Goal: Use online tool/utility: Use online tool/utility

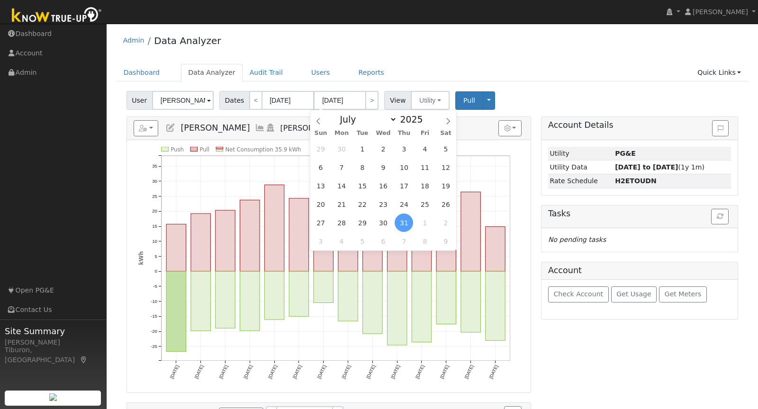
select select "6"
click at [710, 64] on link "Quick Links" at bounding box center [719, 73] width 58 height 18
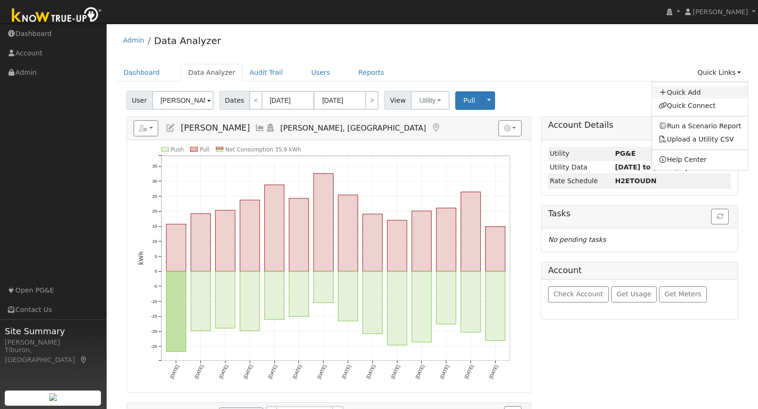
click at [693, 91] on link "Quick Add" at bounding box center [700, 92] width 96 height 13
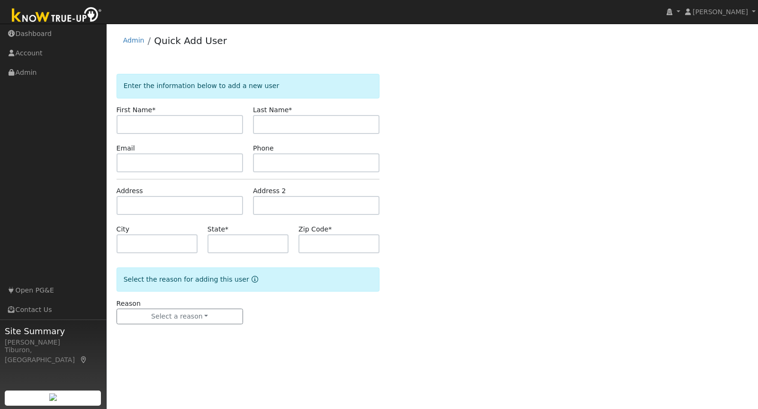
drag, startPoint x: 144, startPoint y: 121, endPoint x: 227, endPoint y: 121, distance: 82.9
click at [145, 121] on input "text" at bounding box center [180, 124] width 127 height 19
type input "James"
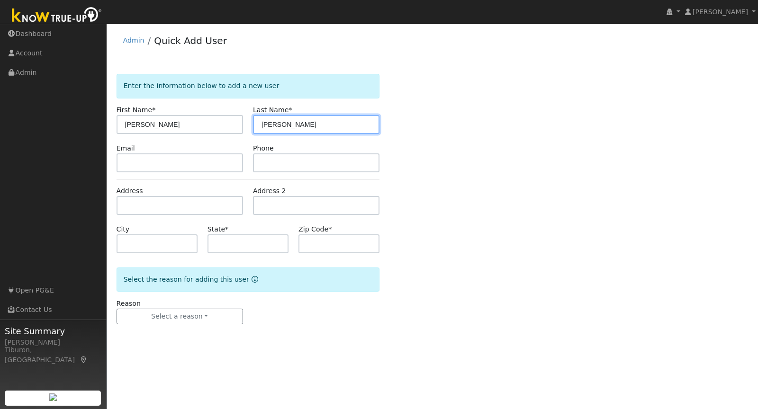
type input "Myers"
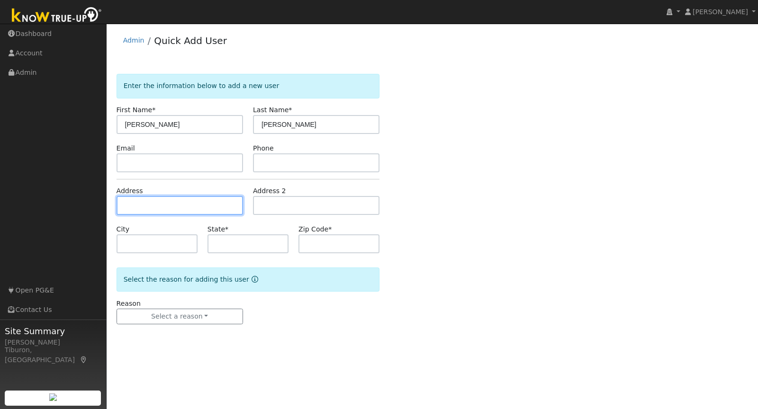
click at [147, 209] on input "text" at bounding box center [180, 205] width 127 height 19
type input "[STREET_ADDRESS][PERSON_NAME]"
type input "Nevada City"
type input "CA"
type input "95959"
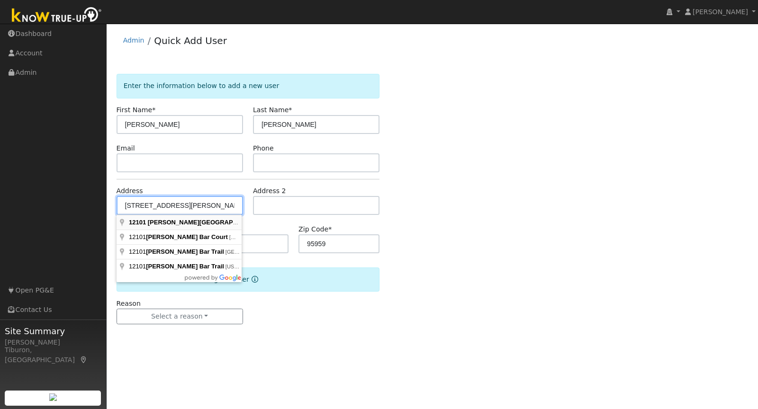
type input "12101 Jones Bar Road"
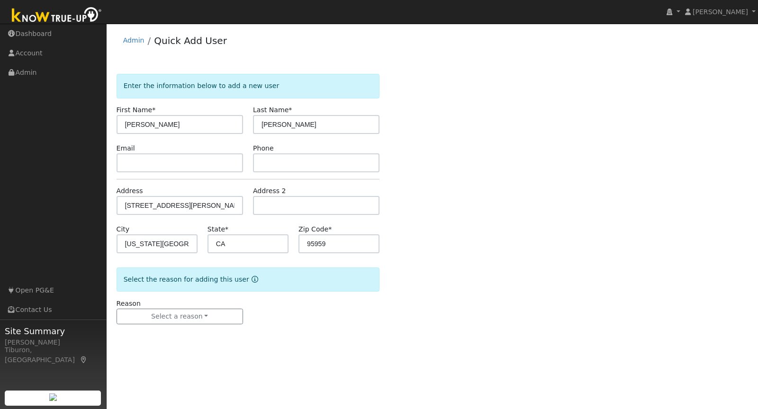
click at [563, 227] on div "Enter the information below to add a new user First Name * James Last Name * My…" at bounding box center [433, 209] width 632 height 270
click at [179, 318] on button "Select a reason" at bounding box center [180, 317] width 127 height 16
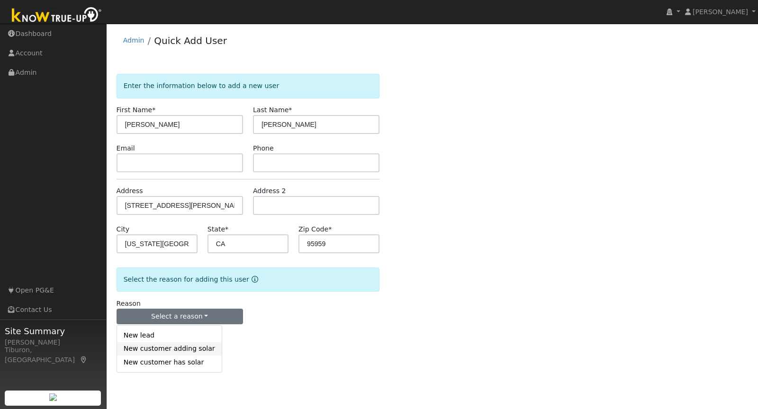
click at [171, 349] on link "New customer adding solar" at bounding box center [169, 349] width 105 height 13
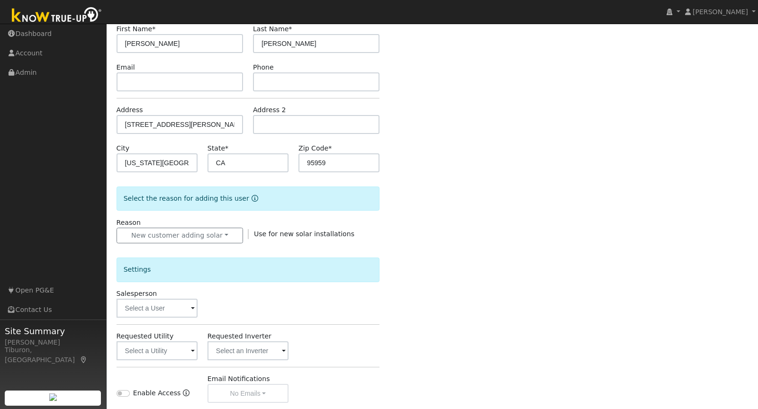
scroll to position [148, 0]
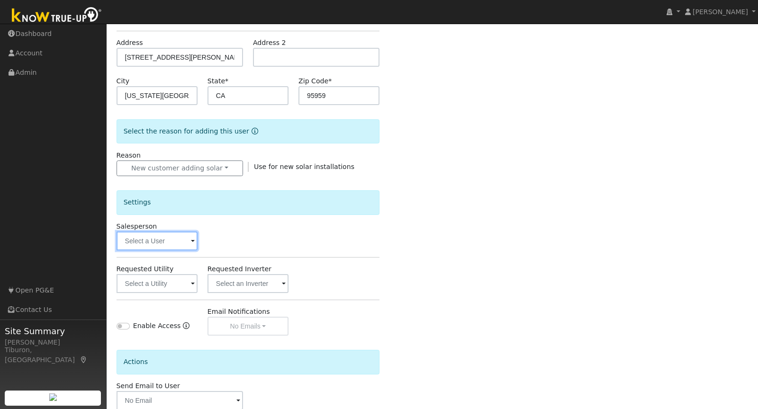
click at [166, 241] on input "text" at bounding box center [157, 241] width 81 height 19
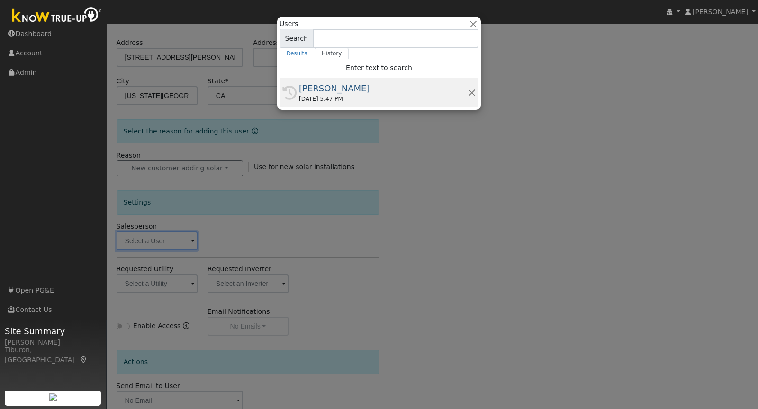
click at [315, 98] on div "08/18/2025 5:47 PM" at bounding box center [383, 99] width 169 height 9
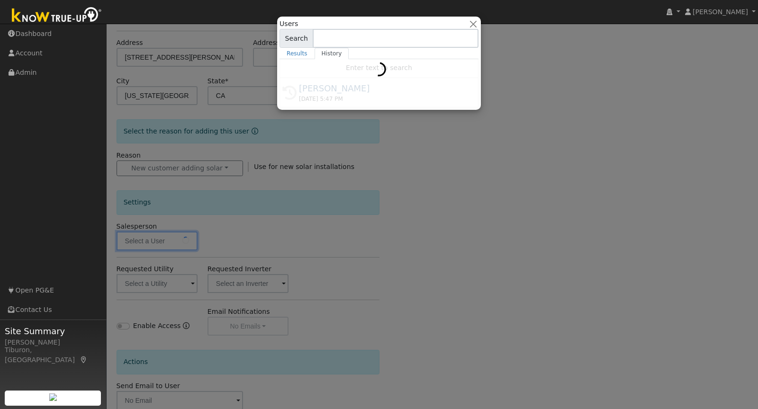
type input "[PERSON_NAME]"
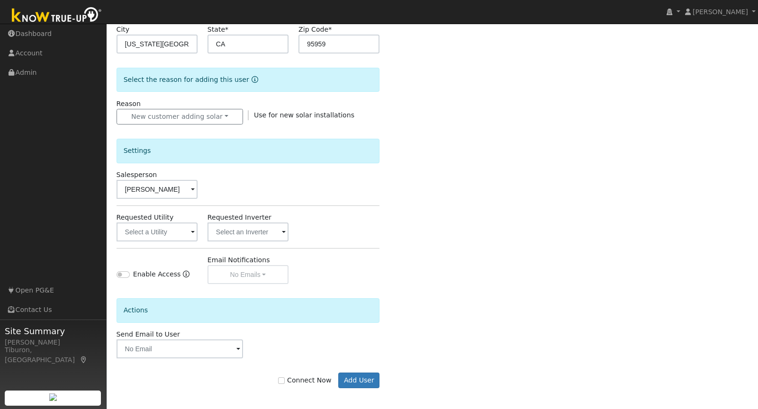
scroll to position [200, 0]
click at [356, 378] on button "Add User" at bounding box center [358, 381] width 41 height 16
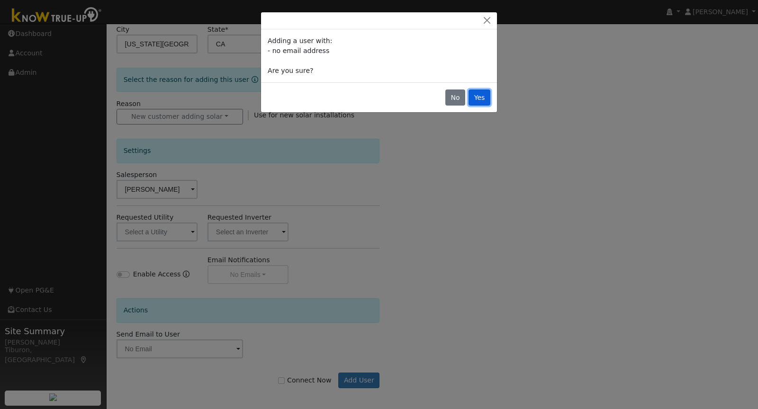
drag, startPoint x: 478, startPoint y: 89, endPoint x: 481, endPoint y: 99, distance: 10.2
click at [478, 90] on button "Yes" at bounding box center [480, 98] width 22 height 16
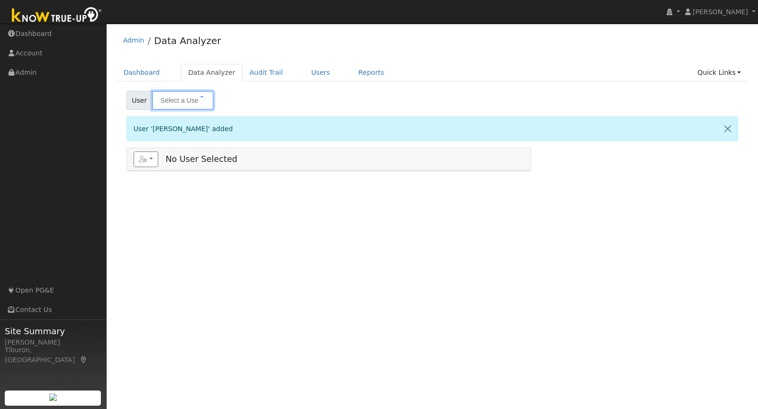
type input "[PERSON_NAME]"
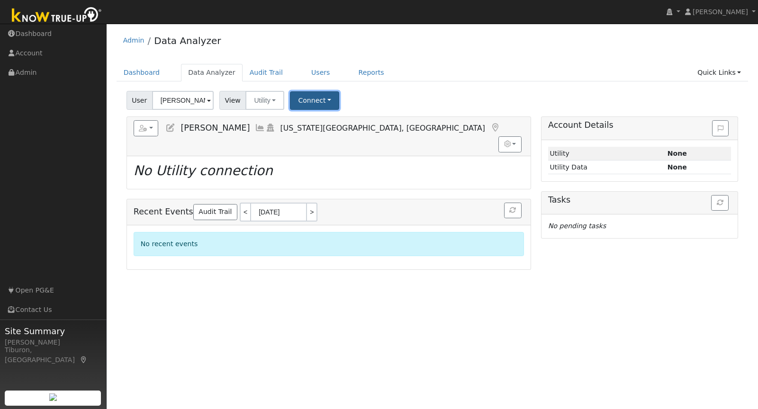
click at [304, 93] on button "Connect" at bounding box center [314, 100] width 49 height 18
click at [310, 124] on link "Select a Provider" at bounding box center [328, 120] width 74 height 13
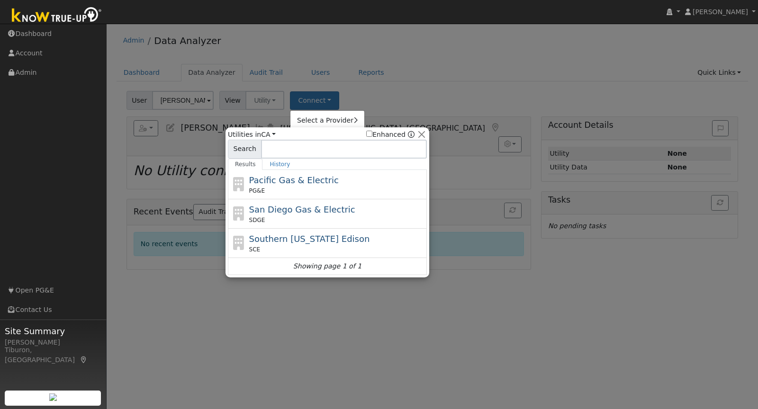
click at [298, 178] on span "Pacific Gas & Electric" at bounding box center [294, 180] width 90 height 10
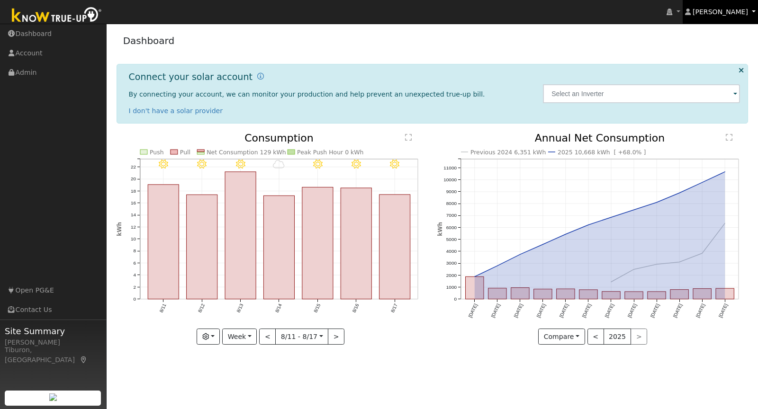
click at [731, 5] on link "[PERSON_NAME]" at bounding box center [721, 12] width 76 height 24
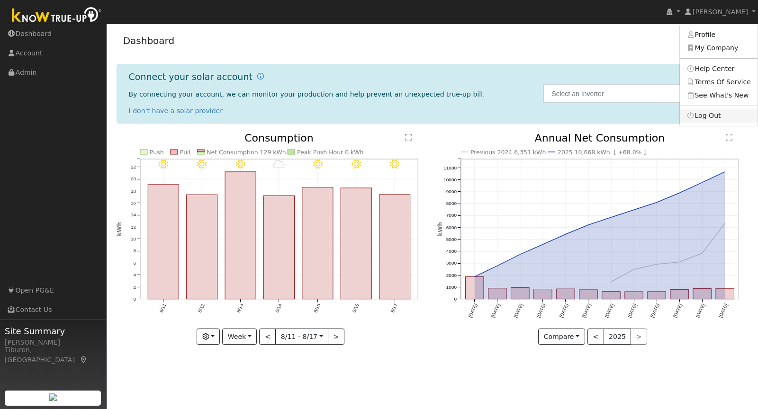
click at [710, 121] on link "Log Out" at bounding box center [719, 115] width 78 height 13
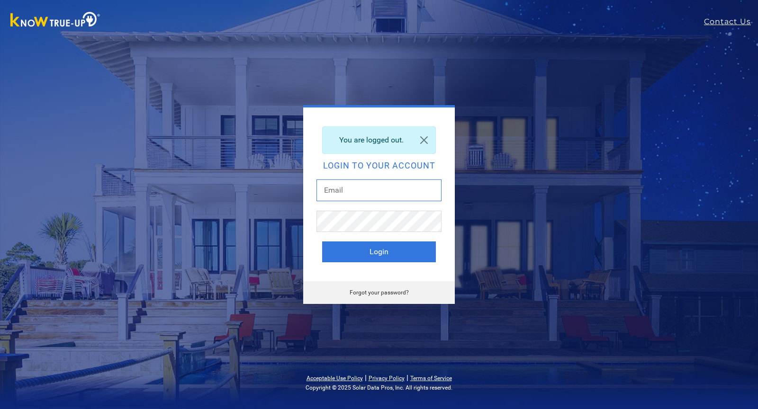
click at [349, 200] on input "text" at bounding box center [379, 191] width 125 height 22
type input "gavin.steiner@ambrosesolar.com"
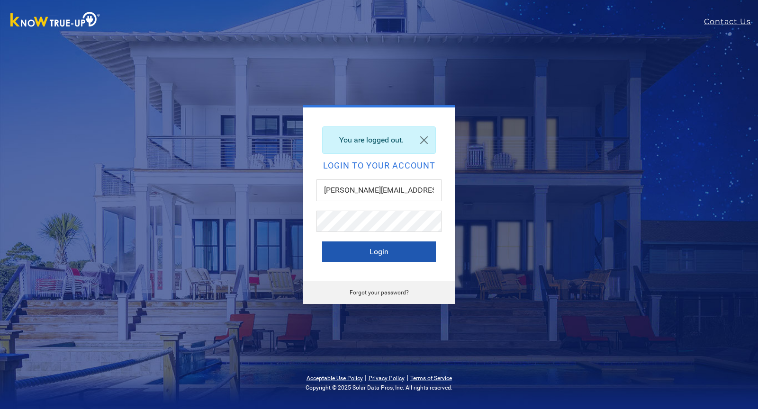
click at [395, 252] on button "Login" at bounding box center [379, 252] width 114 height 21
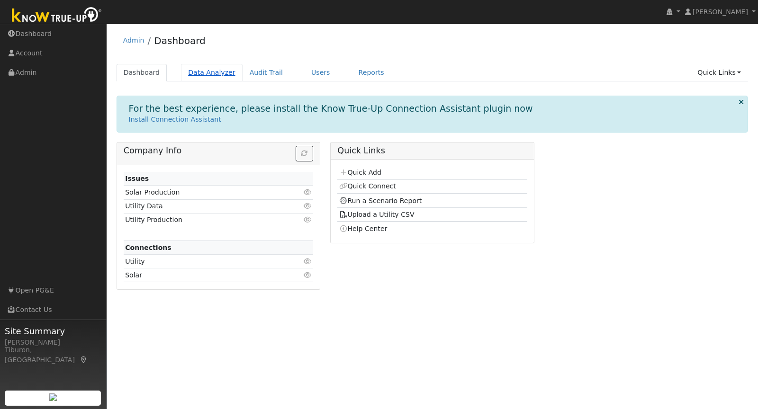
click at [197, 73] on link "Data Analyzer" at bounding box center [212, 73] width 62 height 18
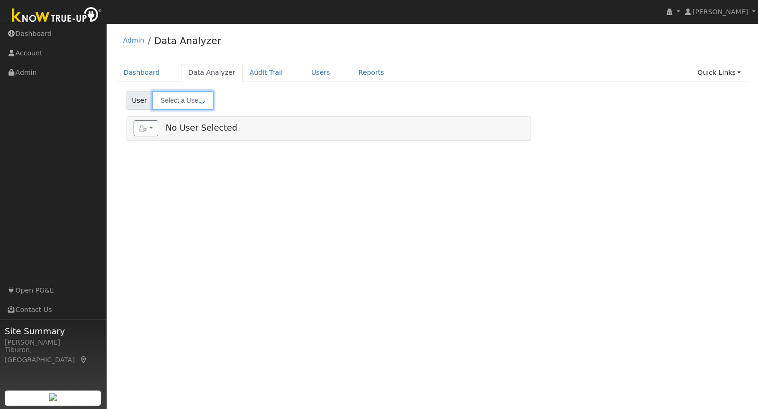
type input "[PERSON_NAME]"
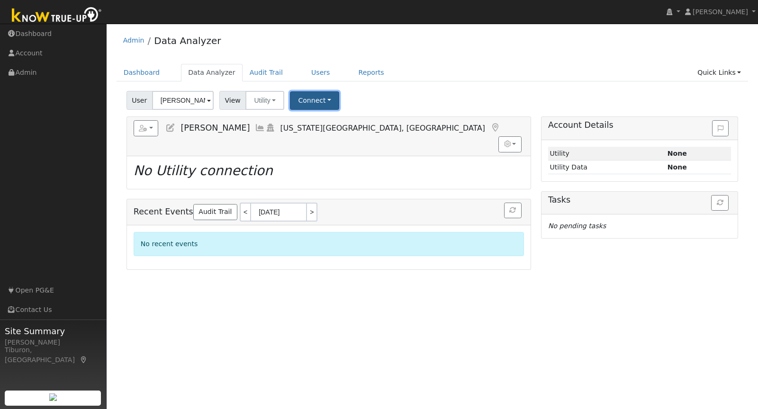
click at [304, 103] on button "Connect" at bounding box center [314, 100] width 49 height 18
click at [321, 139] on link "Quick Connect" at bounding box center [328, 141] width 74 height 13
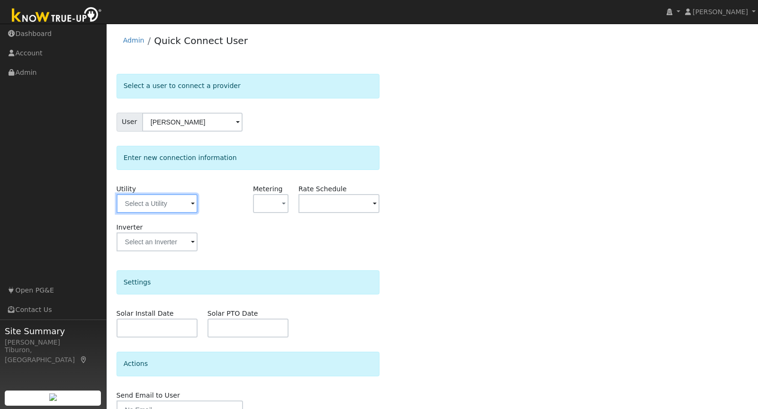
click at [155, 195] on input "text" at bounding box center [157, 203] width 81 height 19
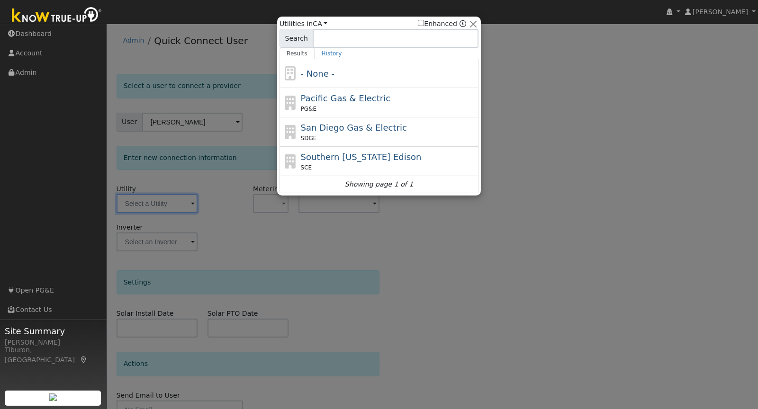
drag, startPoint x: 339, startPoint y: 104, endPoint x: 362, endPoint y: 116, distance: 25.2
click at [339, 103] on div "Pacific Gas & Electric PG&E" at bounding box center [389, 102] width 176 height 21
type input "PG&E"
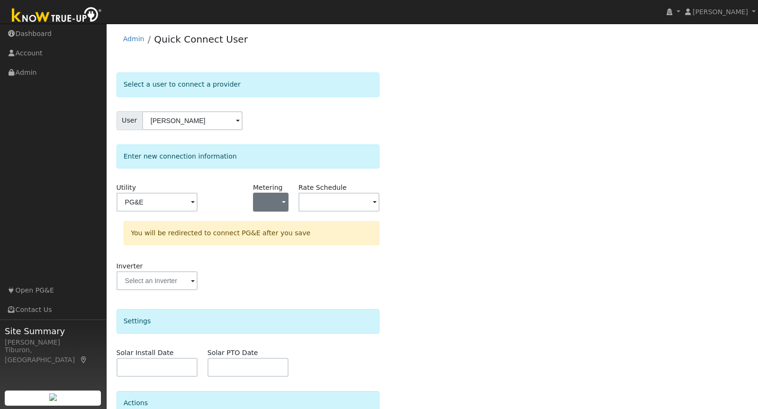
scroll to position [2, 0]
click at [275, 197] on button "button" at bounding box center [271, 201] width 36 height 19
drag, startPoint x: 270, startPoint y: 250, endPoint x: 315, endPoint y: 222, distance: 52.3
click at [271, 249] on link "NBT" at bounding box center [287, 248] width 66 height 13
click at [198, 197] on input "text" at bounding box center [157, 201] width 81 height 19
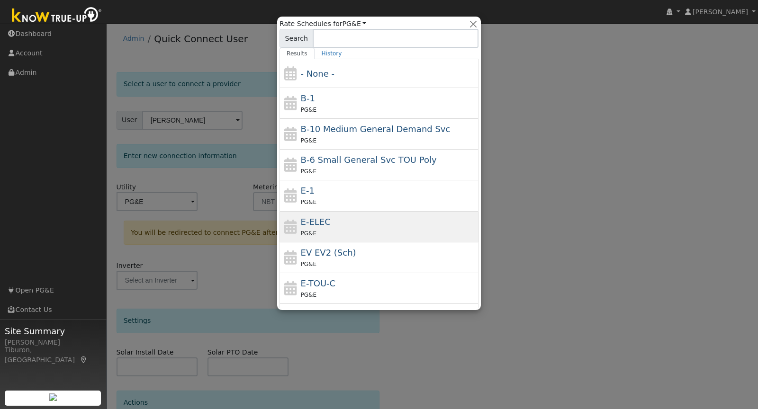
click at [333, 223] on div "E-ELEC PG&E" at bounding box center [389, 227] width 176 height 23
type input "E-ELEC"
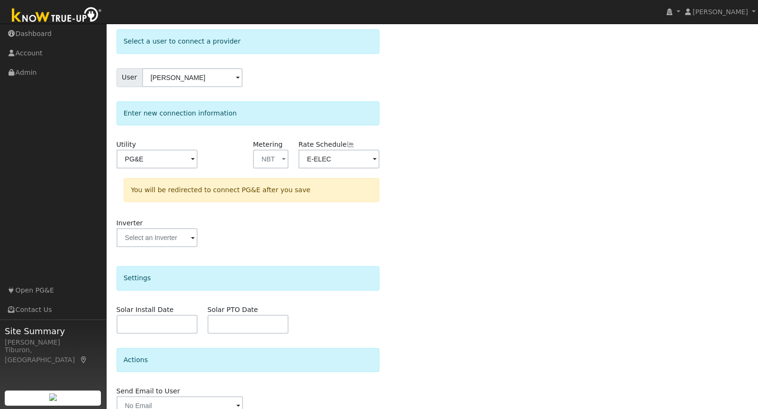
scroll to position [88, 0]
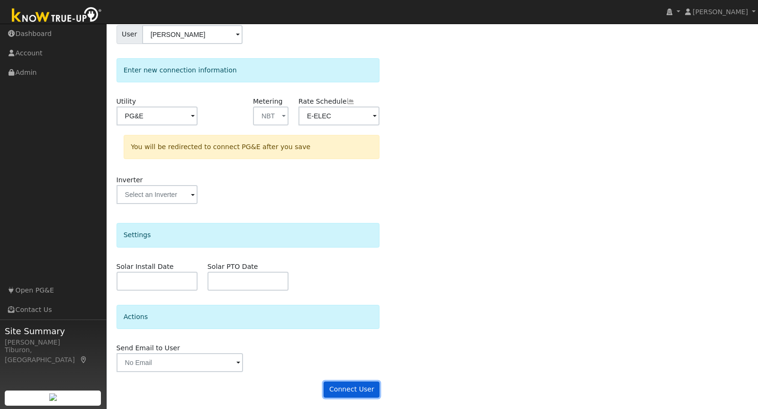
click at [349, 392] on button "Connect User" at bounding box center [352, 390] width 56 height 16
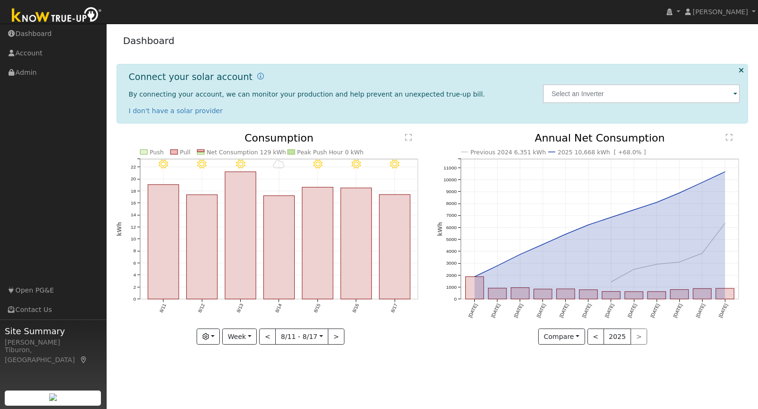
click at [48, 16] on img at bounding box center [57, 15] width 100 height 21
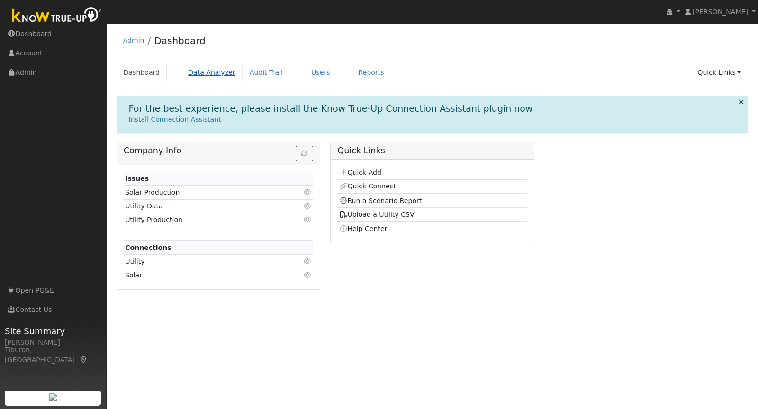
click at [215, 74] on link "Data Analyzer" at bounding box center [212, 73] width 62 height 18
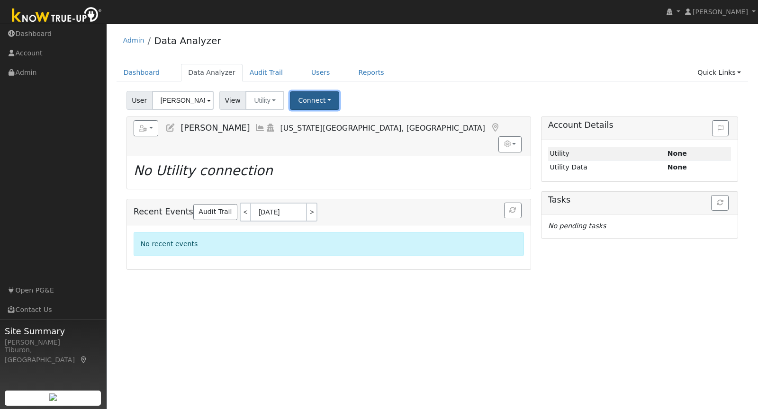
click at [308, 100] on button "Connect" at bounding box center [314, 100] width 49 height 18
drag, startPoint x: 446, startPoint y: 97, endPoint x: 269, endPoint y: 105, distance: 177.4
click at [446, 98] on div "User James Myers Account Default Account Default Account 12101 Jones Bar Road, …" at bounding box center [433, 99] width 616 height 22
click at [183, 101] on input "James Myers" at bounding box center [183, 100] width 62 height 19
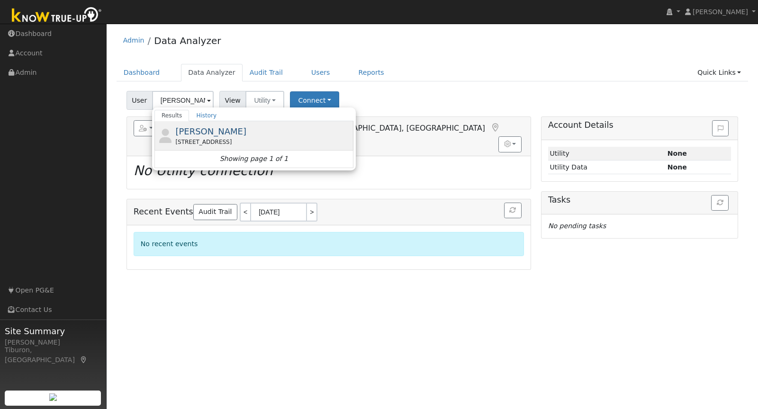
click at [247, 135] on div "Heidi Chandler 4072 Cameron Road, Cameron Park, CA 95682" at bounding box center [263, 135] width 176 height 21
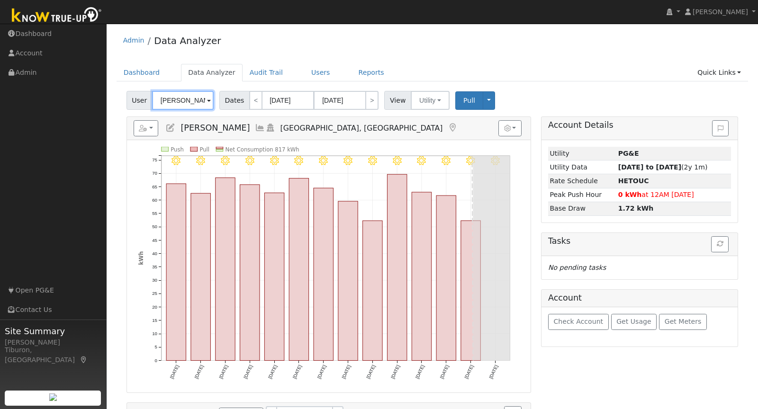
click at [175, 101] on input "Heidi Chandler" at bounding box center [183, 100] width 62 height 19
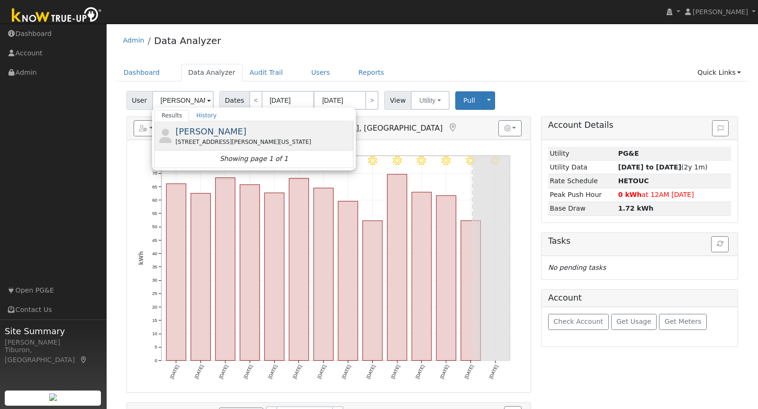
click at [201, 135] on span "James Myers" at bounding box center [210, 132] width 71 height 10
type input "James Myers"
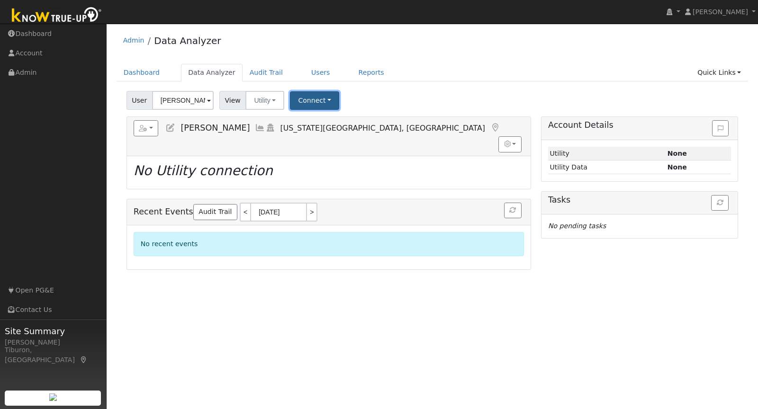
click at [318, 97] on button "Connect" at bounding box center [314, 100] width 49 height 18
click at [314, 119] on link "Select a Provider" at bounding box center [328, 120] width 74 height 13
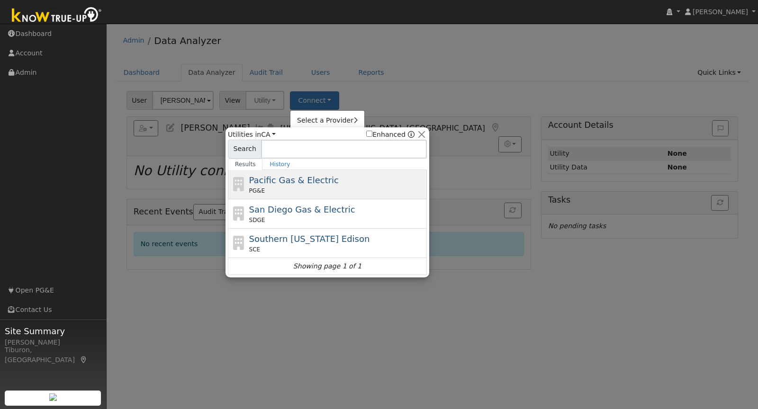
click at [304, 180] on span "Pacific Gas & Electric" at bounding box center [294, 180] width 90 height 10
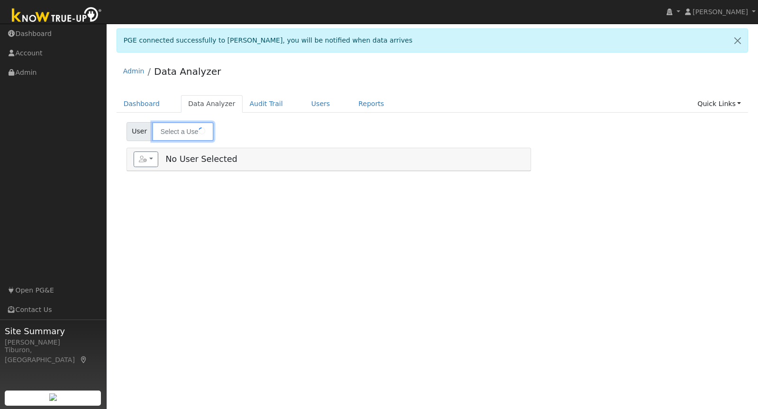
type input "[PERSON_NAME]"
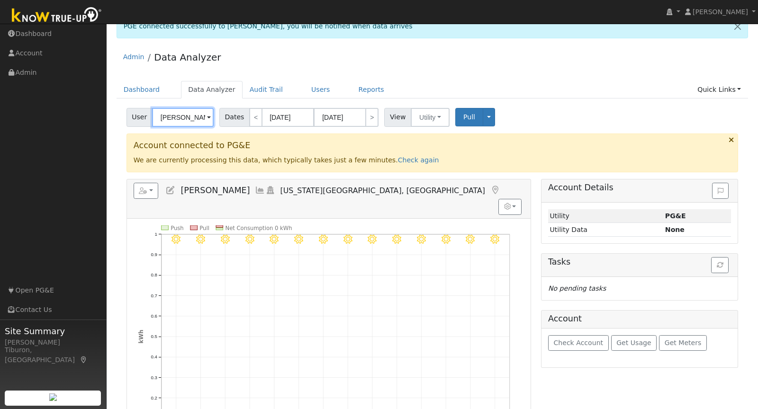
scroll to position [16, 0]
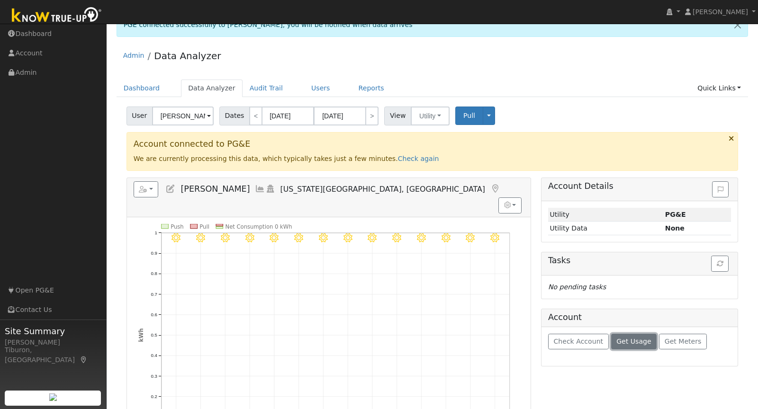
click at [627, 338] on span "Get Usage" at bounding box center [634, 342] width 35 height 8
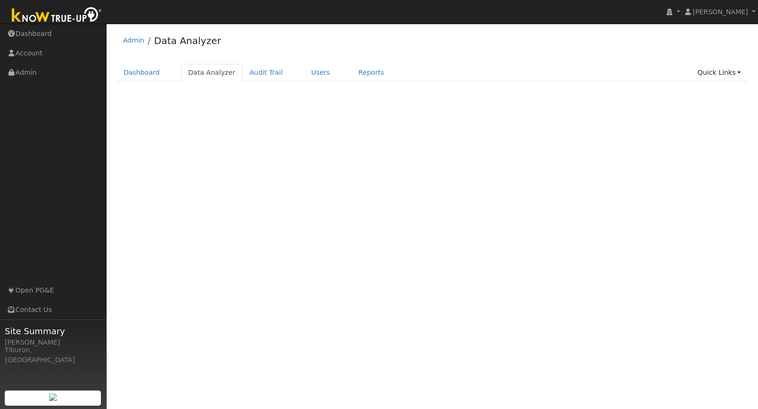
select select "7"
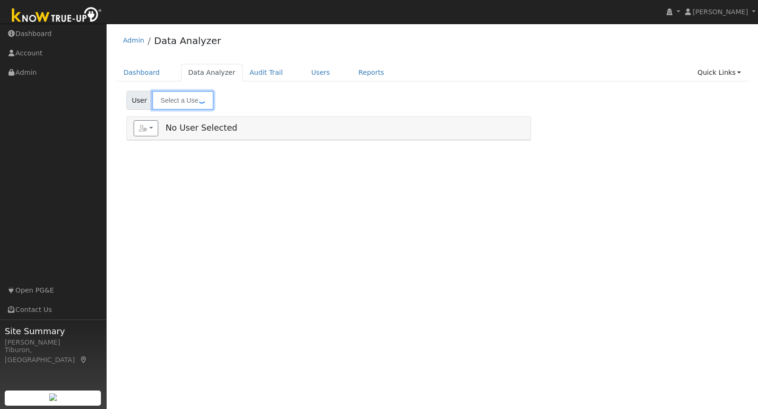
type input "[PERSON_NAME]"
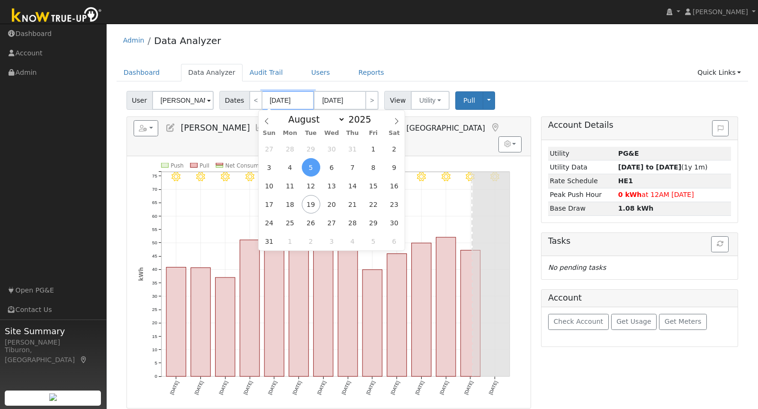
click at [276, 103] on input "[DATE]" at bounding box center [288, 100] width 52 height 19
click at [374, 116] on span at bounding box center [376, 116] width 7 height 5
click at [376, 123] on span at bounding box center [376, 121] width 7 height 5
type input "2024"
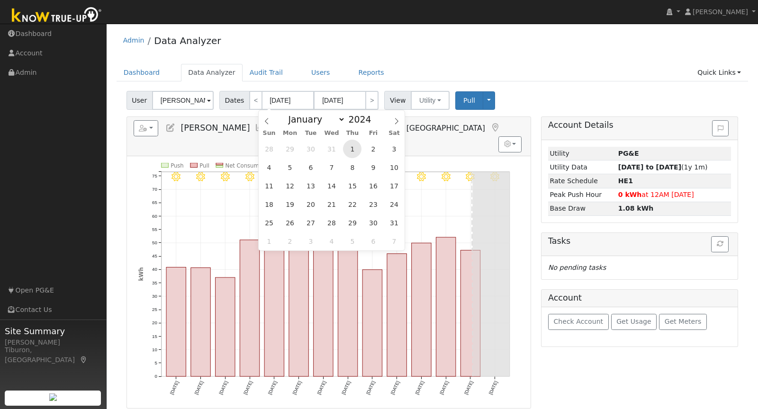
click at [354, 145] on span "1" at bounding box center [352, 149] width 18 height 18
type input "08/01/2024"
type input "08/31/2024"
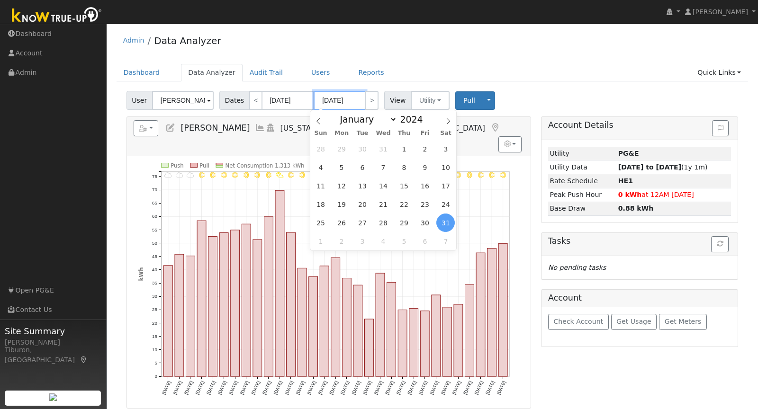
click at [325, 99] on input "08/31/2024" at bounding box center [340, 100] width 52 height 19
click at [425, 115] on span at bounding box center [428, 116] width 7 height 5
type input "2025"
click at [405, 150] on span "31" at bounding box center [404, 149] width 18 height 18
type input "07/31/2025"
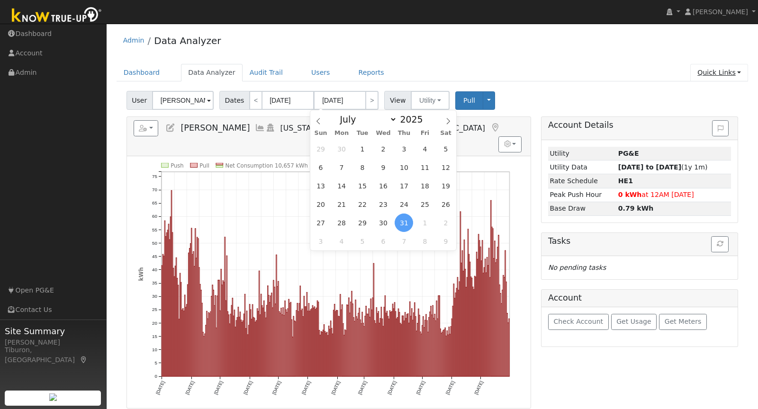
click at [712, 73] on link "Quick Links" at bounding box center [719, 73] width 58 height 18
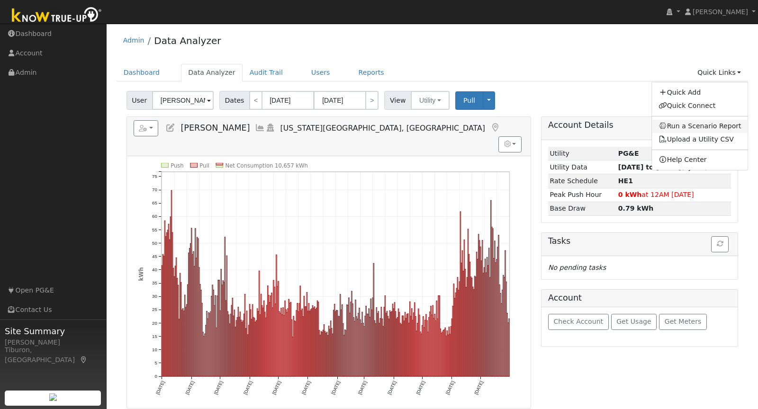
click at [694, 127] on link "Run a Scenario Report" at bounding box center [700, 126] width 96 height 13
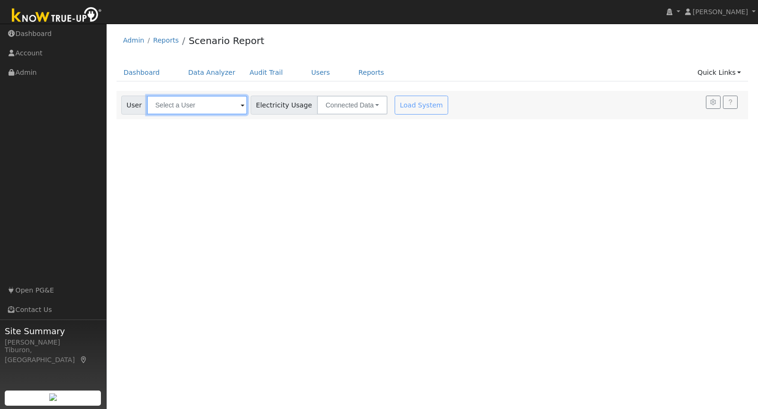
click at [191, 102] on input "text" at bounding box center [197, 105] width 100 height 19
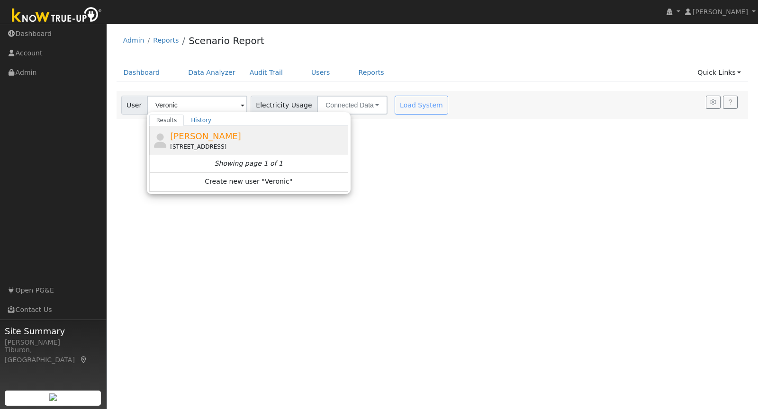
click at [217, 141] on div "Veronica Chinn 3238 Woedee Drive, El Dorado Hills, CA 95762" at bounding box center [258, 140] width 176 height 21
type input "Veronica Chinn"
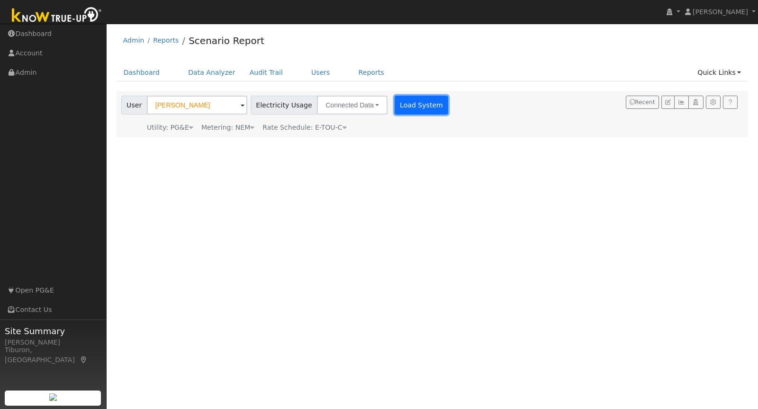
click at [410, 104] on button "Load System" at bounding box center [422, 105] width 54 height 19
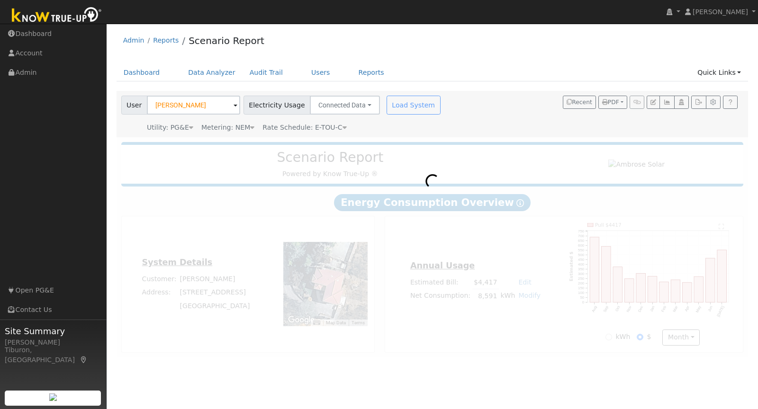
click at [245, 129] on div "Metering: NEM" at bounding box center [227, 128] width 53 height 10
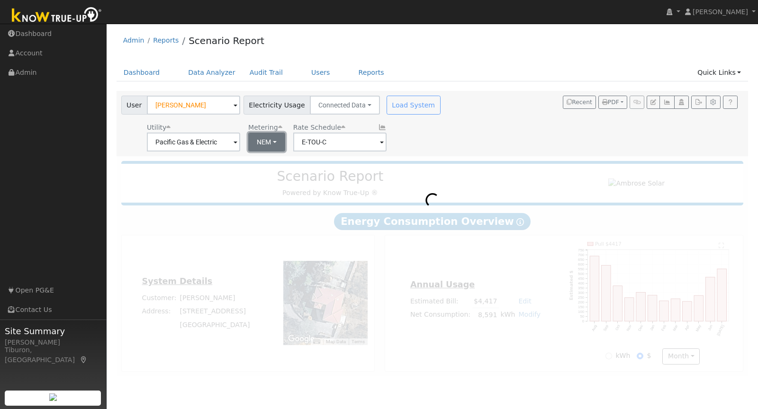
click at [263, 142] on button "NEM" at bounding box center [266, 142] width 37 height 19
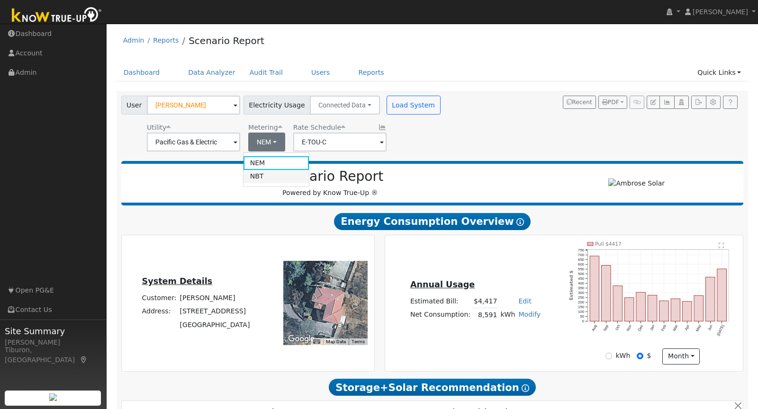
click at [267, 173] on link "NBT" at bounding box center [277, 176] width 66 height 13
type input "E-ELEC"
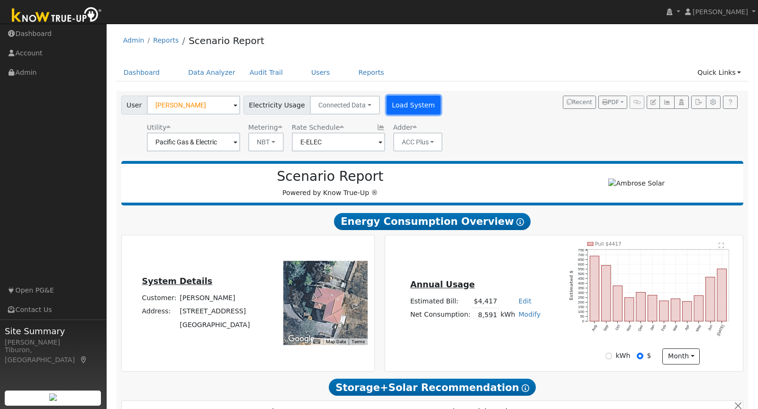
click at [403, 102] on button "Load System" at bounding box center [414, 105] width 54 height 19
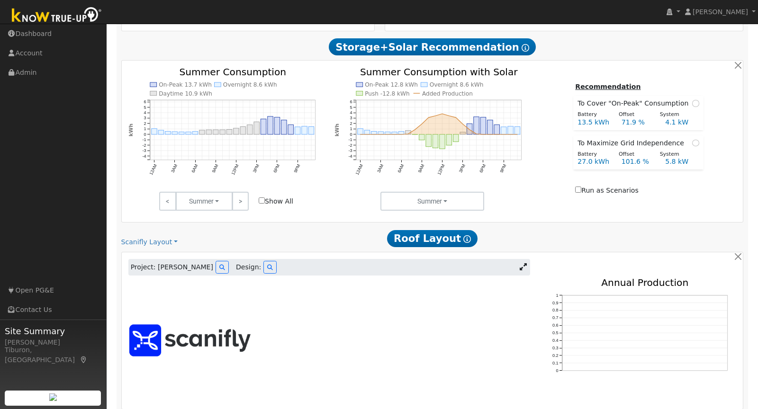
scroll to position [436, 0]
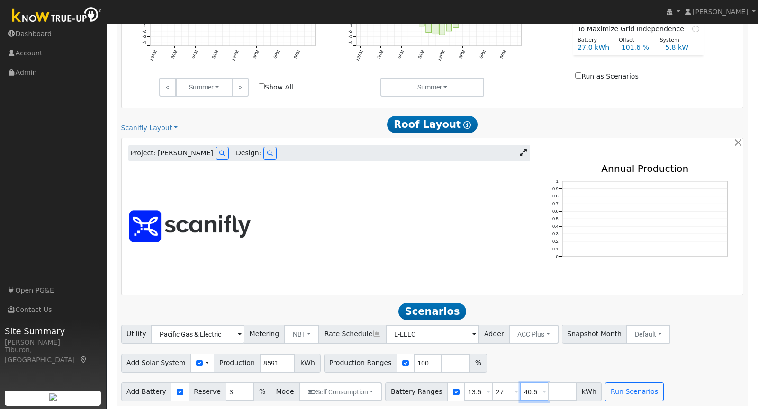
drag, startPoint x: 526, startPoint y: 388, endPoint x: 514, endPoint y: 390, distance: 12.0
click at [520, 390] on input "40.5" at bounding box center [534, 392] width 28 height 19
drag, startPoint x: 471, startPoint y: 389, endPoint x: 445, endPoint y: 390, distance: 25.1
click at [445, 390] on div "Battery Ranges 13.5 Overrides Reserve % Mode None None Self Consumption Peak Sa…" at bounding box center [479, 392] width 189 height 19
type input "27"
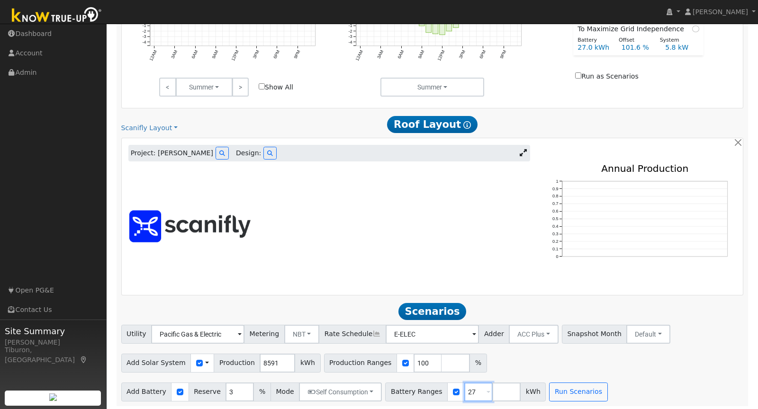
type input "27"
drag, startPoint x: 416, startPoint y: 360, endPoint x: 399, endPoint y: 361, distance: 17.1
click at [399, 361] on div "Production Ranges 100 %" at bounding box center [405, 363] width 163 height 19
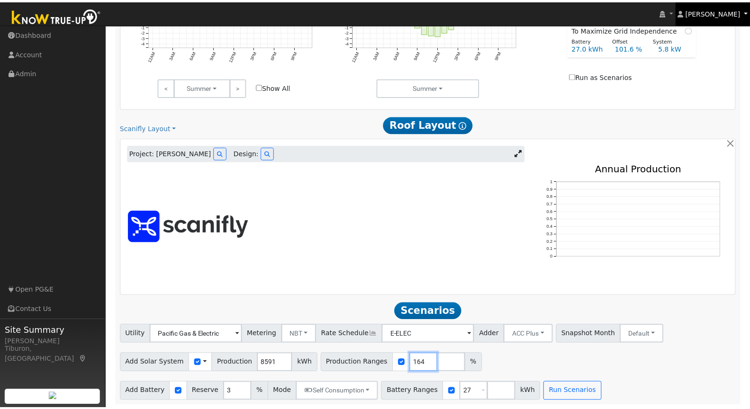
scroll to position [431, 0]
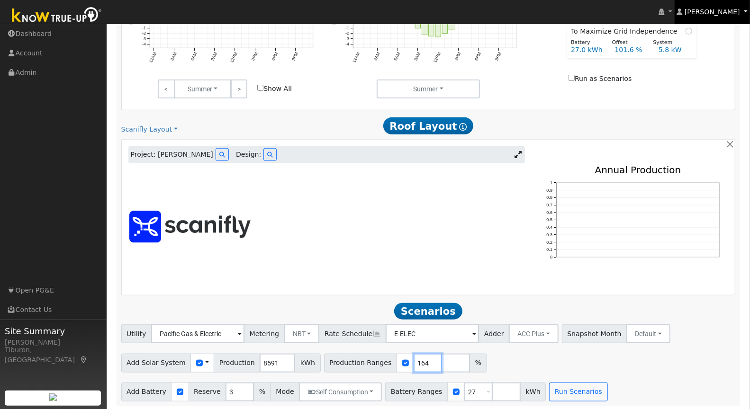
type input "164"
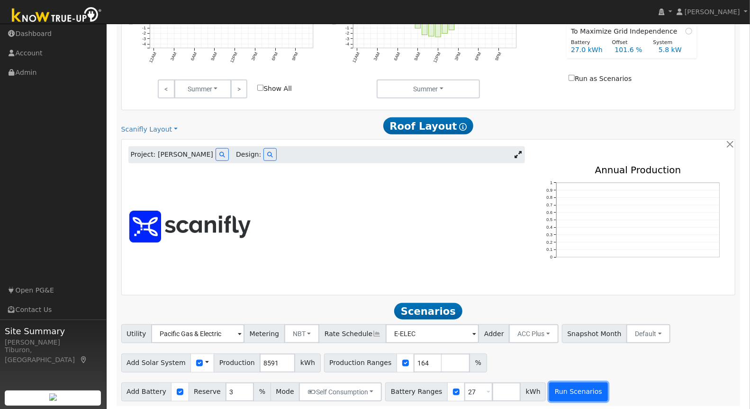
click at [569, 393] on button "Run Scenarios" at bounding box center [578, 392] width 58 height 19
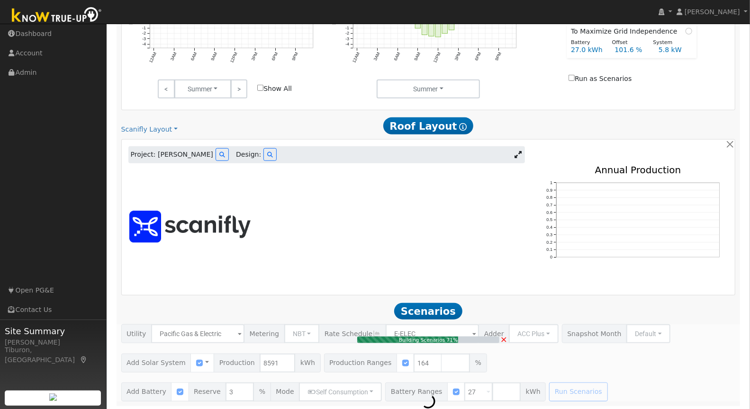
type input "9.4"
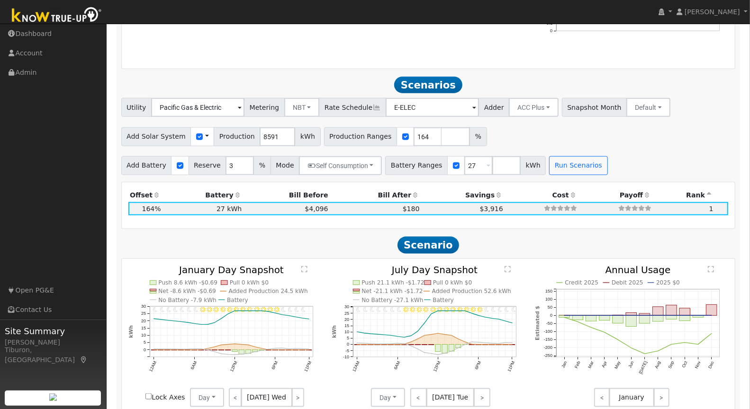
scroll to position [704, 0]
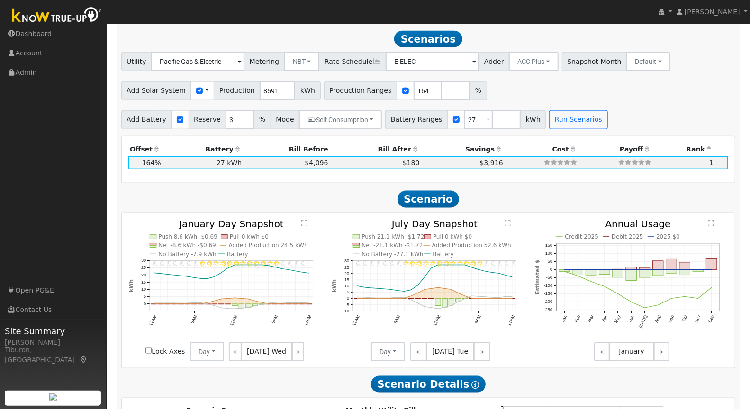
click at [305, 220] on text "" at bounding box center [304, 223] width 6 height 7
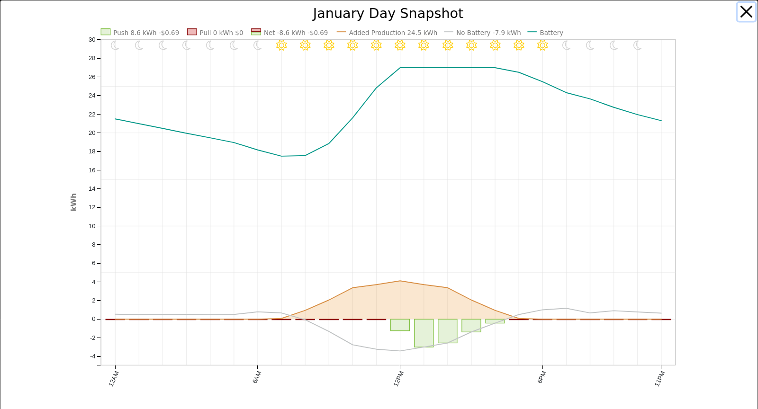
click at [742, 12] on button "button" at bounding box center [747, 12] width 18 height 18
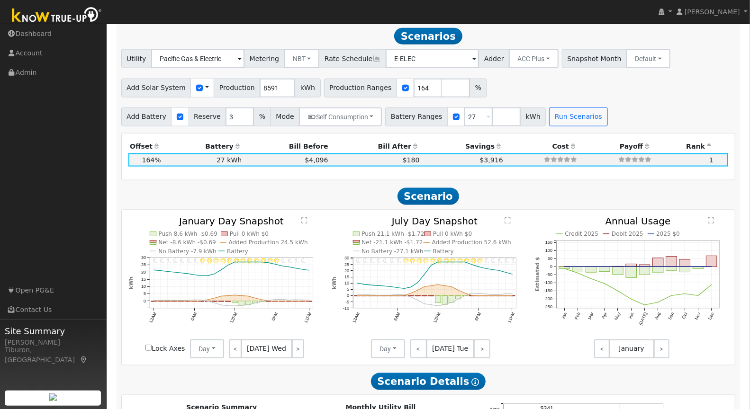
click at [512, 214] on div "11PM - undefined 10PM - Clear 9PM - Clear 8PM - Clear 7PM - Clear 6PM - Clear 5…" at bounding box center [429, 287] width 614 height 155
click at [508, 218] on text "" at bounding box center [508, 220] width 6 height 7
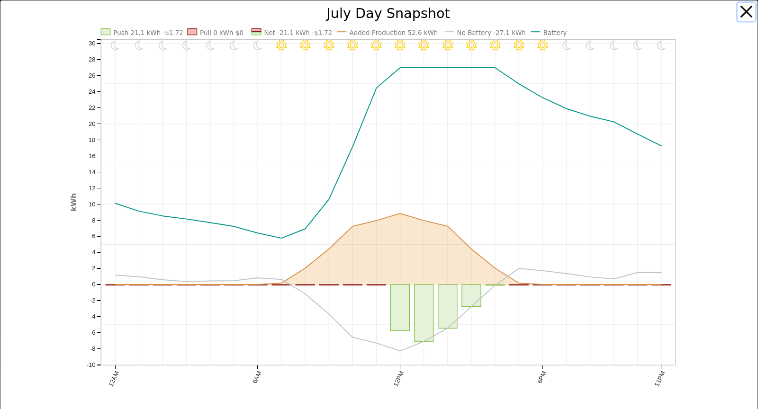
click at [746, 13] on button "button" at bounding box center [747, 12] width 18 height 18
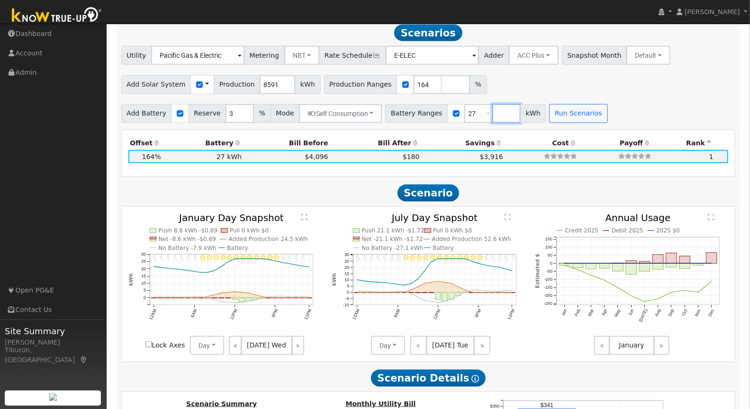
click at [492, 116] on input "number" at bounding box center [506, 113] width 28 height 19
type input "24"
type input "27"
click at [582, 107] on button "Run Scenarios" at bounding box center [606, 113] width 58 height 19
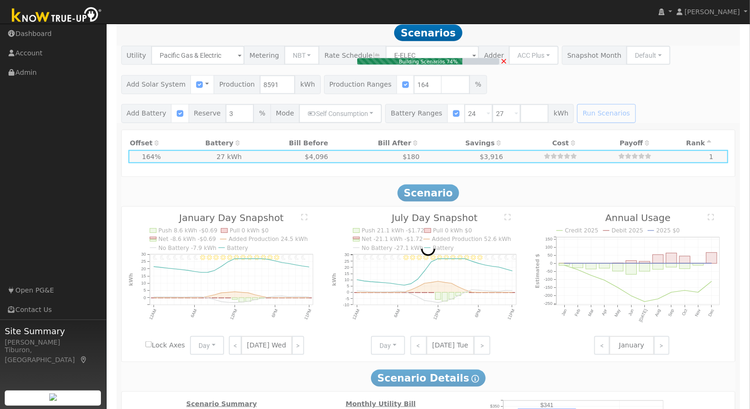
type input "$28,800"
type input "$18,502"
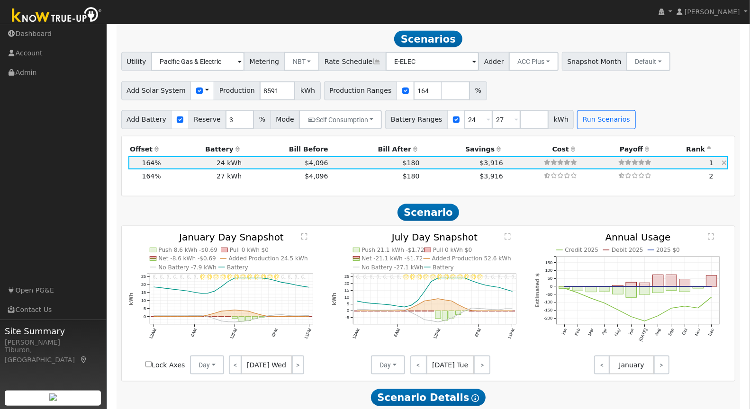
click at [408, 161] on td "$180" at bounding box center [375, 162] width 91 height 13
click at [405, 175] on span "$180" at bounding box center [411, 177] width 17 height 8
type input "$32,400"
type input "$19,582"
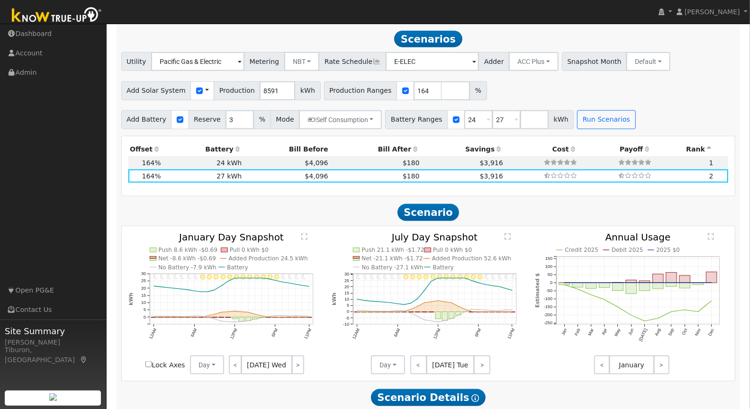
click at [306, 233] on icon "11PM - undefined 10PM - Clear 9PM - Clear 8PM - Clear 7PM - Clear 6PM - Clear 5…" at bounding box center [224, 302] width 193 height 138
click at [302, 235] on text "" at bounding box center [304, 237] width 6 height 7
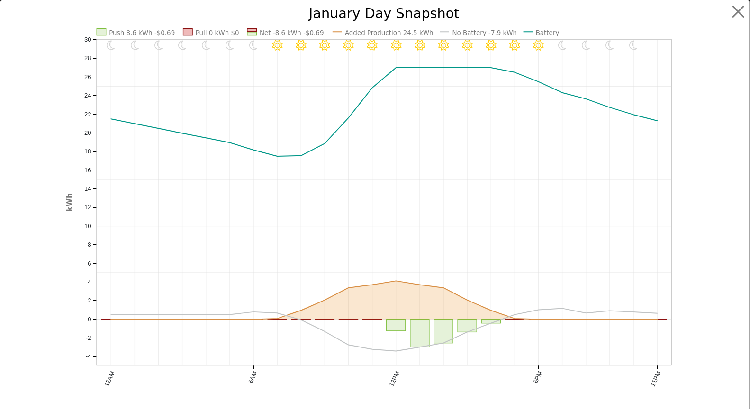
scroll to position [707, 0]
click at [748, 7] on div at bounding box center [724, 211] width 63 height 409
click at [739, 14] on button "button" at bounding box center [747, 12] width 18 height 18
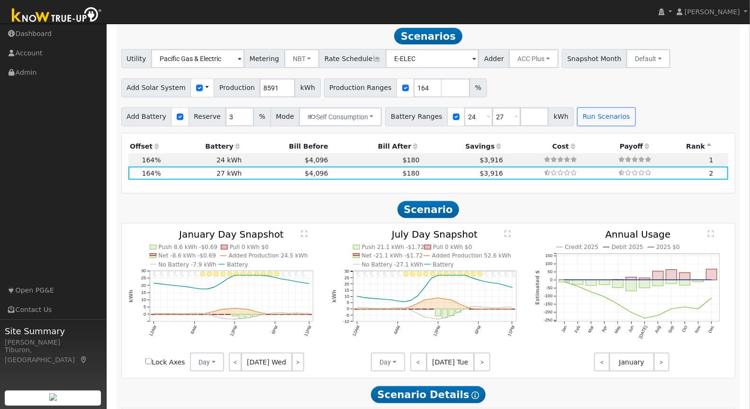
click at [506, 231] on text "" at bounding box center [508, 234] width 6 height 7
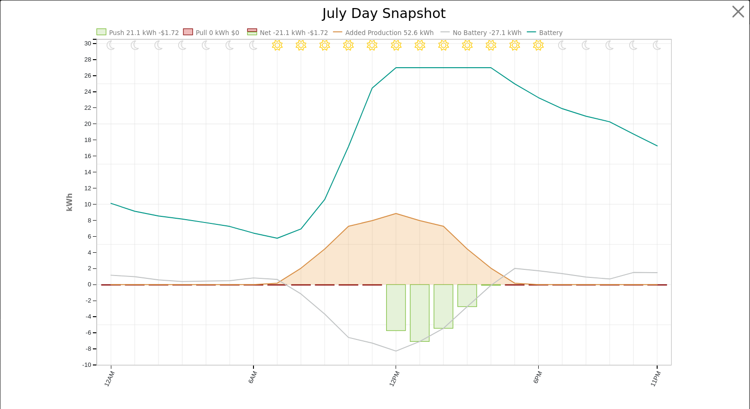
scroll to position [710, 0]
click at [744, 9] on button "button" at bounding box center [747, 12] width 18 height 18
